Goal: Information Seeking & Learning: Check status

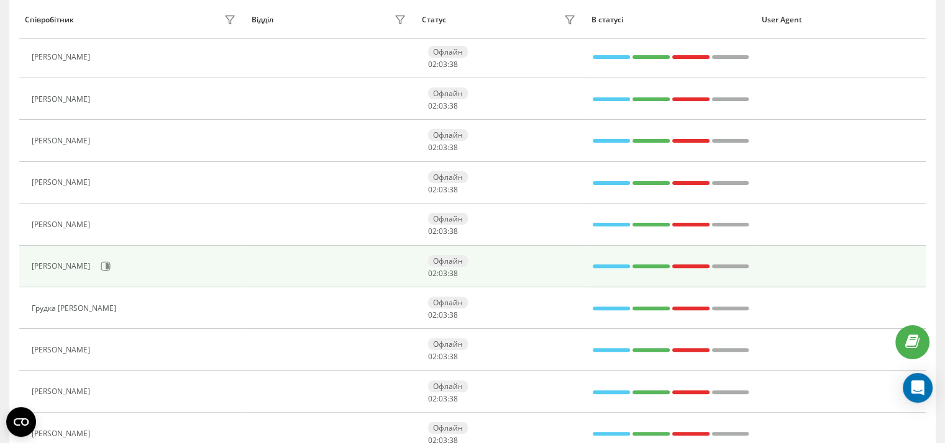
scroll to position [329, 0]
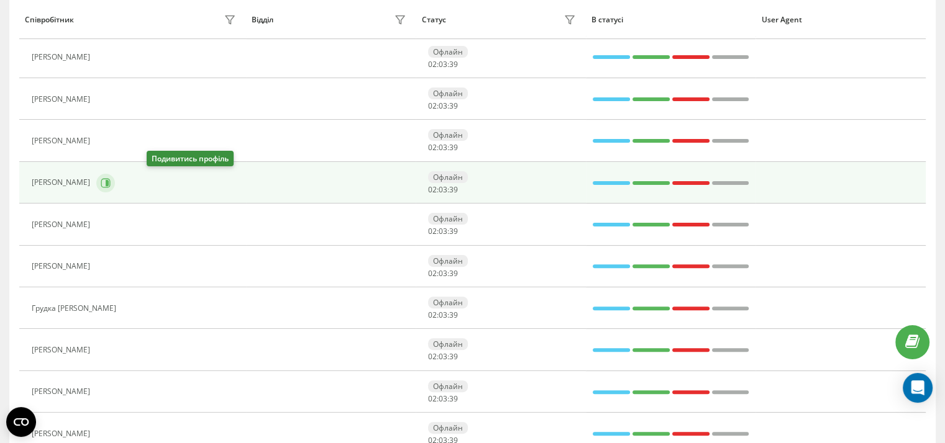
click at [111, 183] on icon at bounding box center [106, 183] width 10 height 10
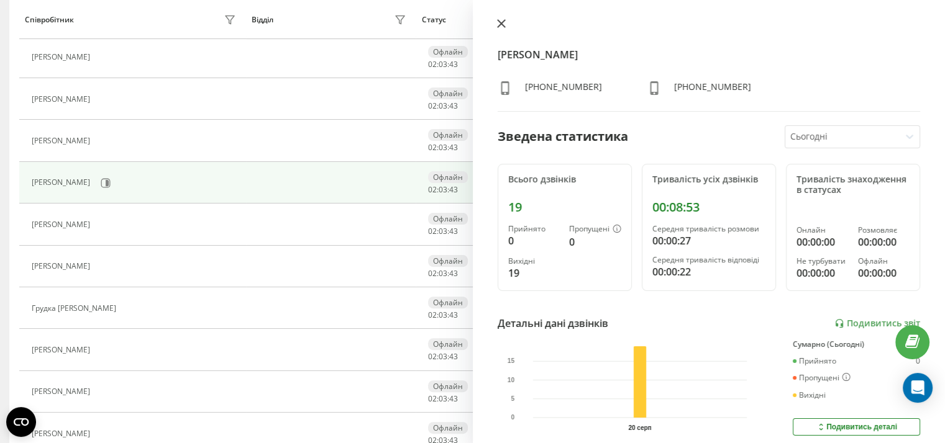
click at [498, 22] on icon at bounding box center [500, 23] width 7 height 7
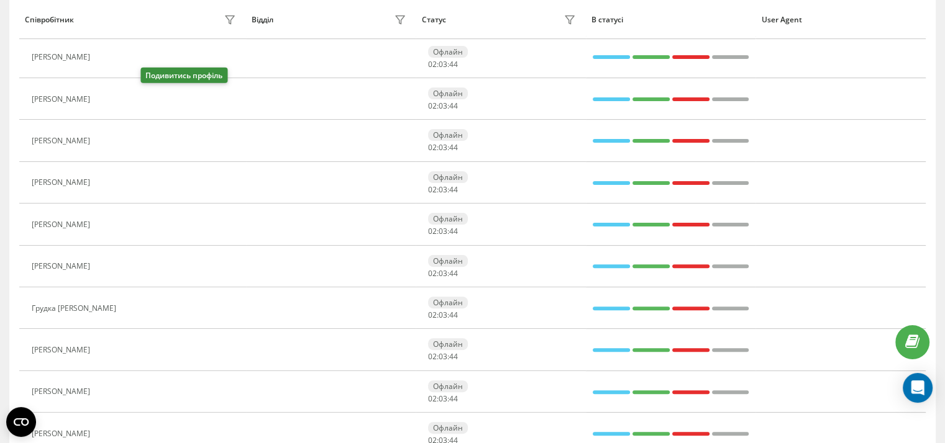
click at [111, 96] on button at bounding box center [103, 100] width 15 height 17
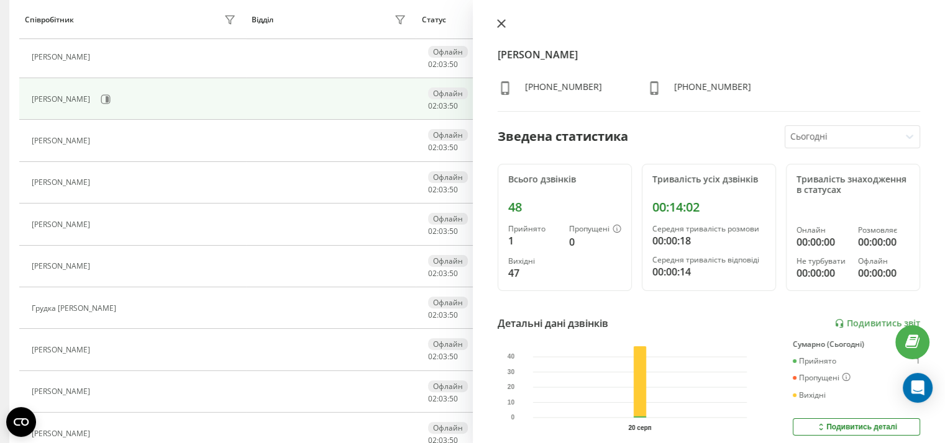
click at [502, 24] on icon at bounding box center [501, 23] width 9 height 9
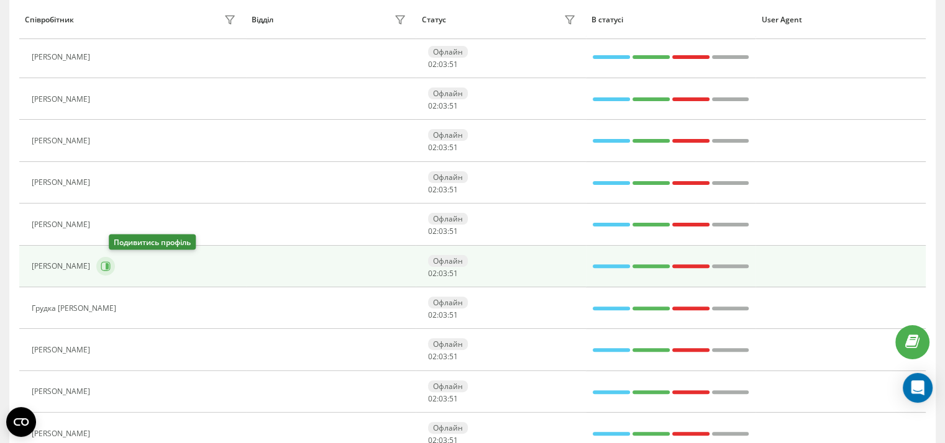
click at [111, 265] on icon at bounding box center [106, 266] width 10 height 10
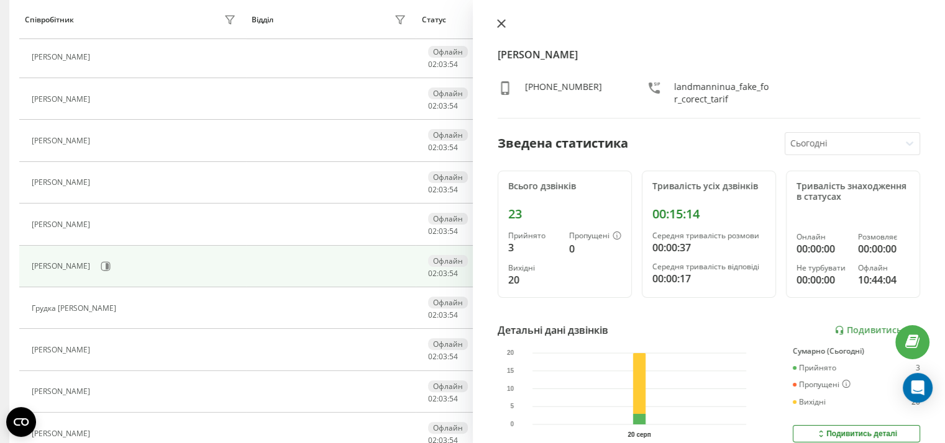
click at [499, 24] on icon at bounding box center [501, 23] width 9 height 9
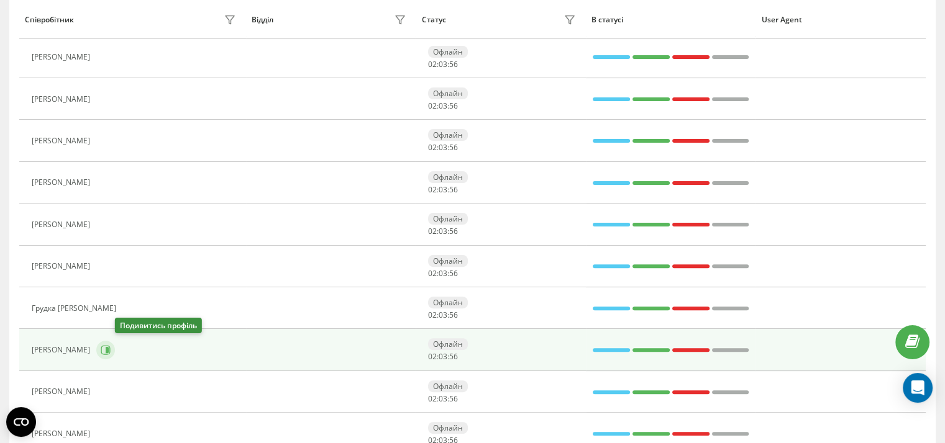
click at [109, 350] on icon at bounding box center [107, 350] width 3 height 6
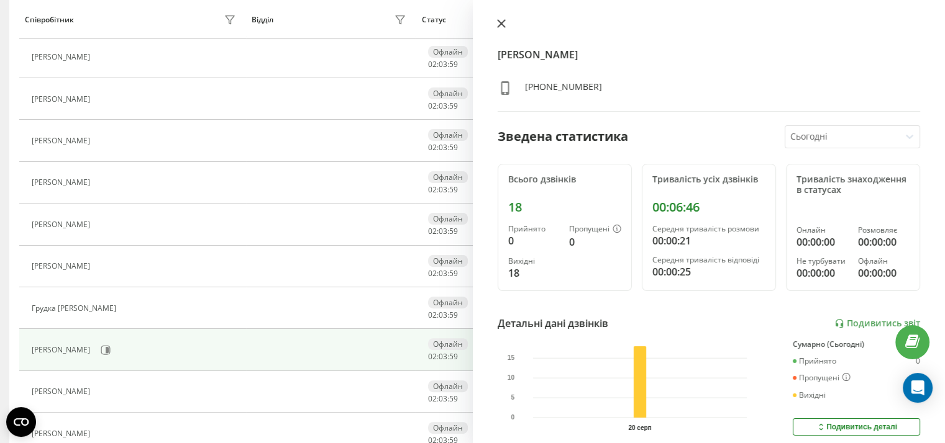
click at [504, 23] on icon at bounding box center [501, 23] width 9 height 9
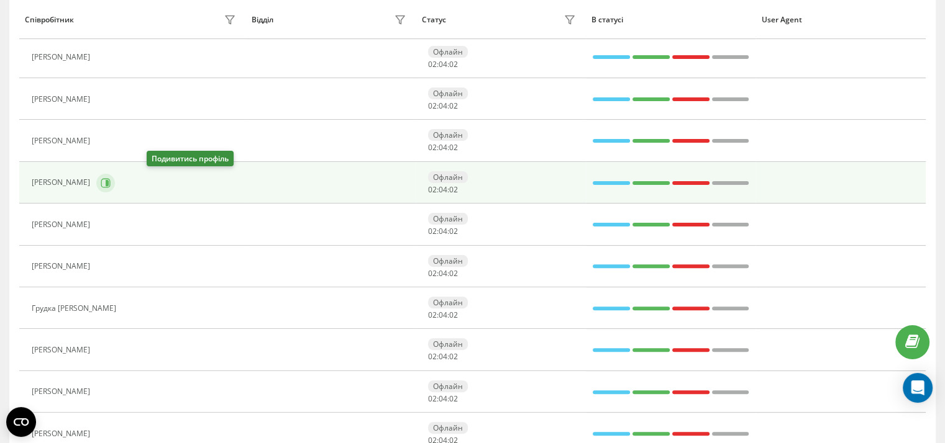
click at [109, 180] on icon at bounding box center [107, 183] width 3 height 6
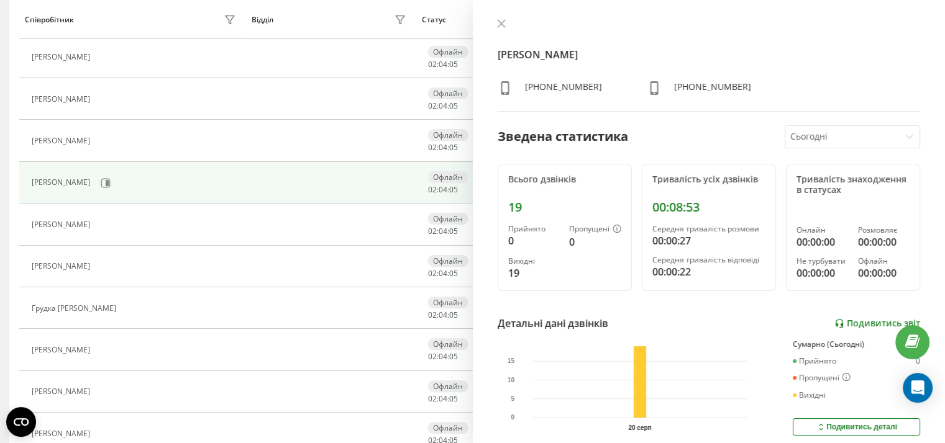
click at [870, 321] on link "Подивитись звіт" at bounding box center [877, 324] width 86 height 11
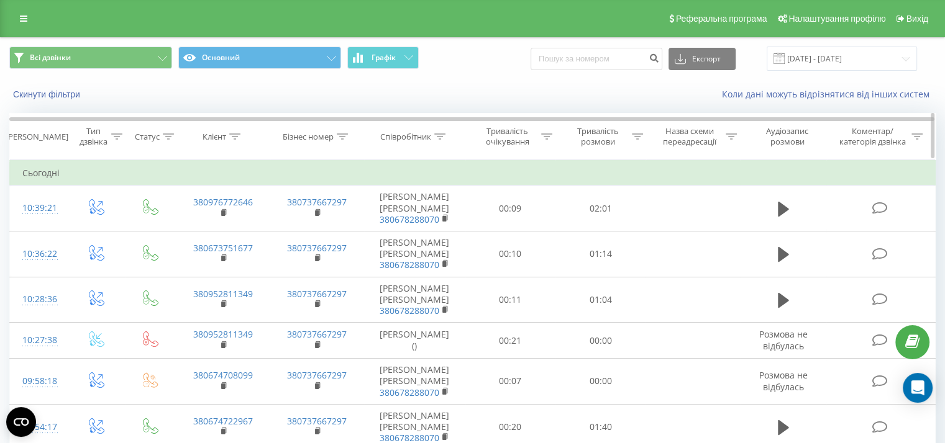
click at [634, 136] on icon at bounding box center [637, 137] width 11 height 6
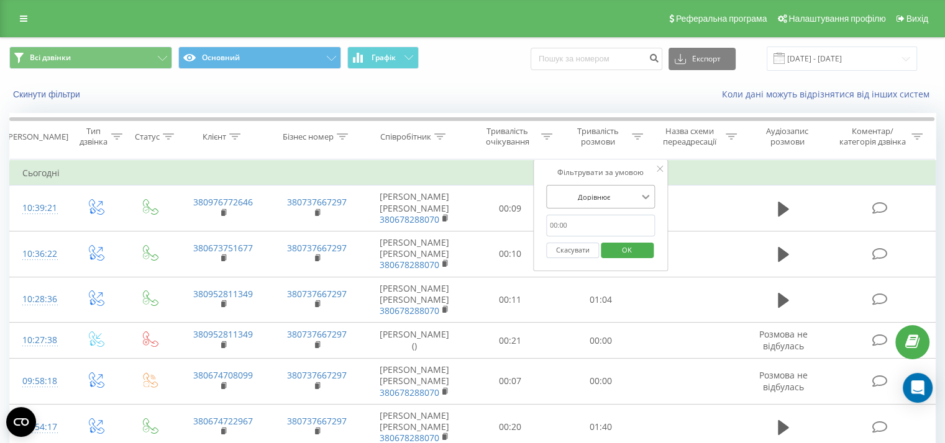
click at [640, 198] on icon at bounding box center [646, 197] width 12 height 12
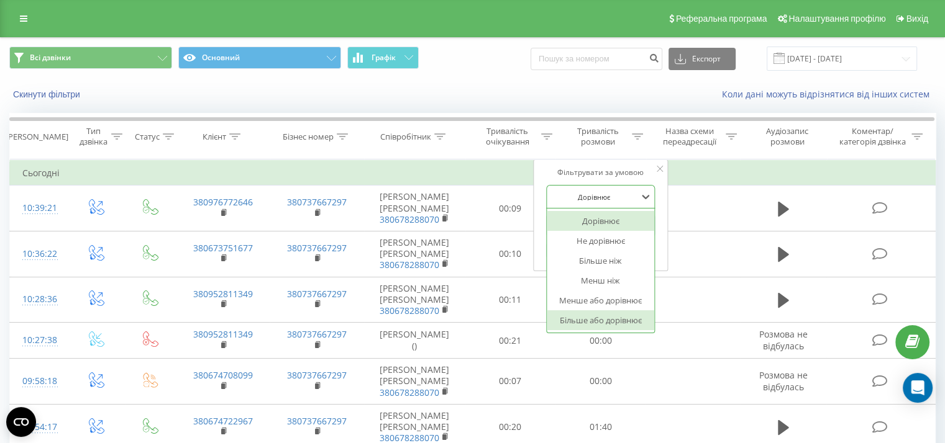
click at [609, 319] on div "Більше або дорівнює" at bounding box center [601, 321] width 108 height 20
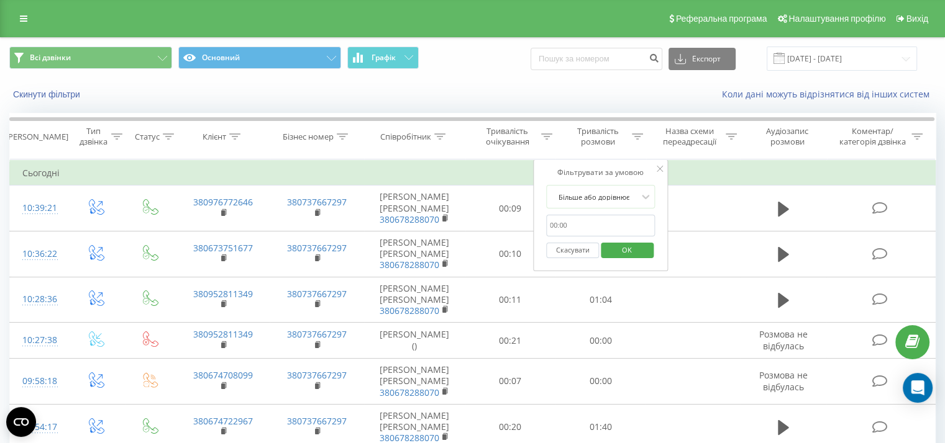
click at [624, 223] on input "text" at bounding box center [600, 226] width 109 height 22
type input "0060"
click at [635, 250] on span "OK" at bounding box center [626, 249] width 35 height 19
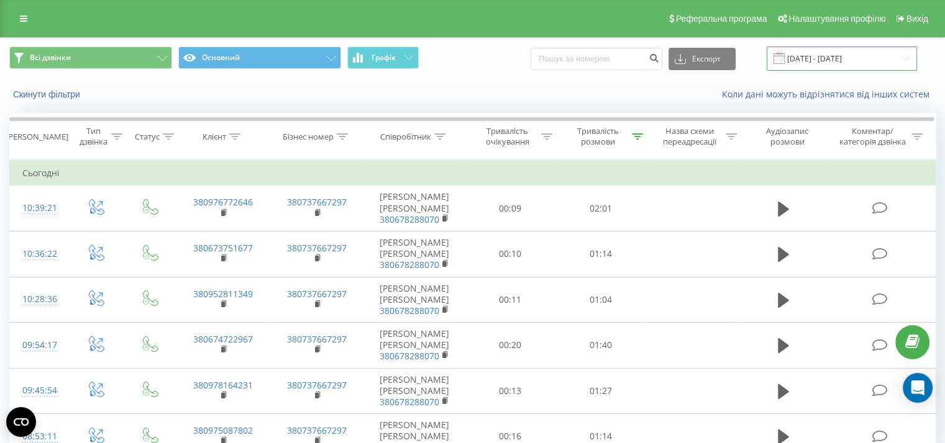
click at [848, 53] on input "[DATE] - [DATE]" at bounding box center [841, 59] width 150 height 24
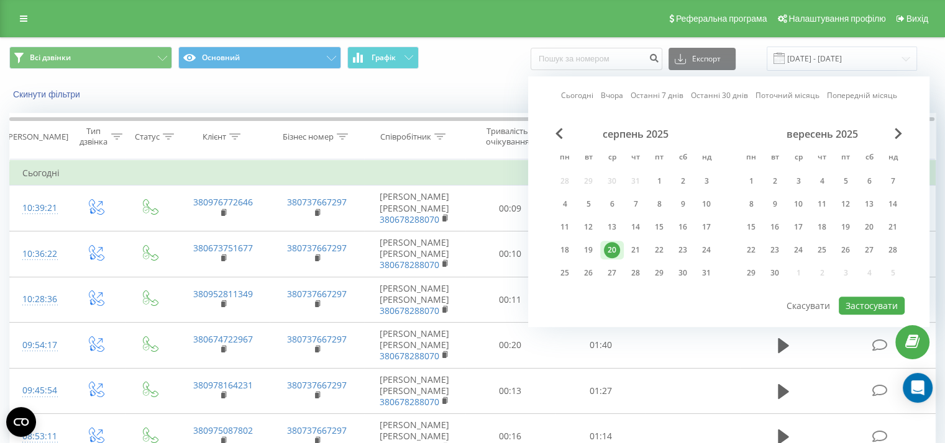
click at [582, 91] on link "Сьогодні" at bounding box center [577, 96] width 32 height 12
click at [865, 302] on button "Застосувати" at bounding box center [872, 306] width 66 height 18
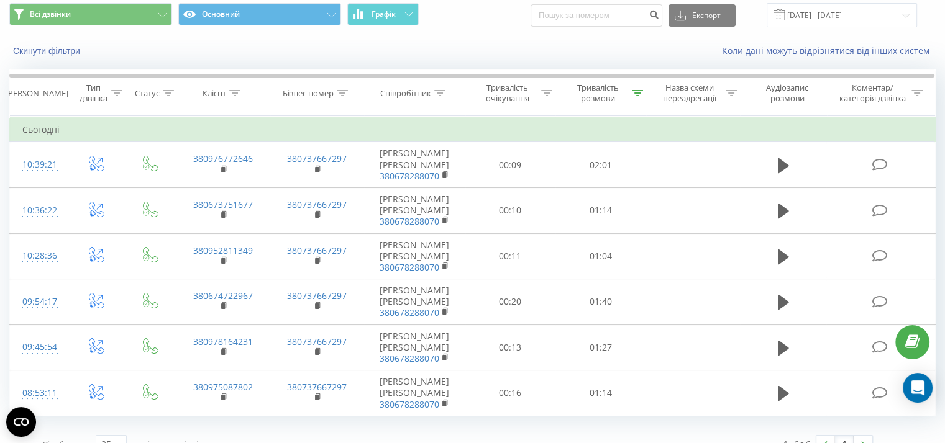
scroll to position [62, 0]
